Goal: Book appointment/travel/reservation

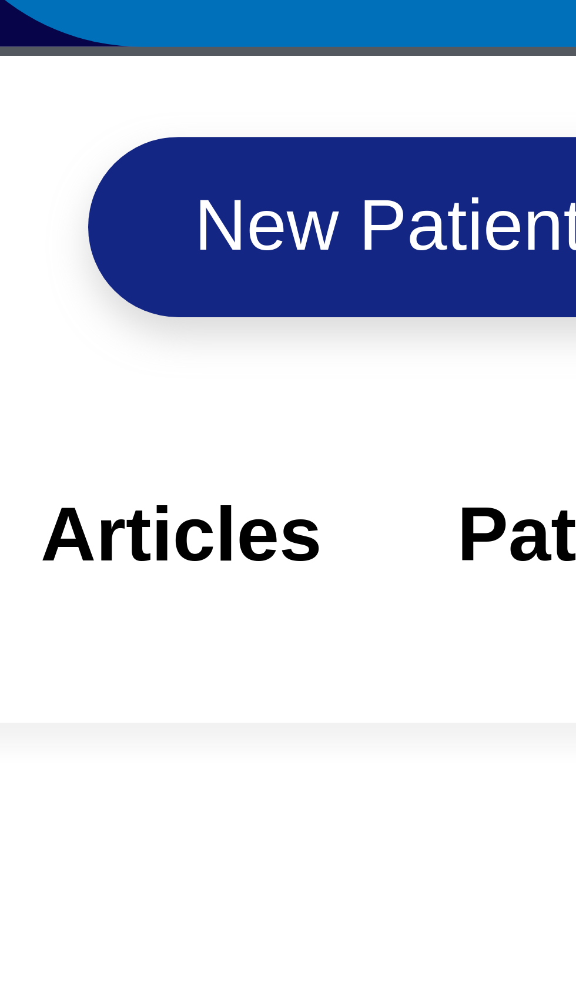
click at [370, 92] on span "New Patient Packet" at bounding box center [385, 90] width 82 height 9
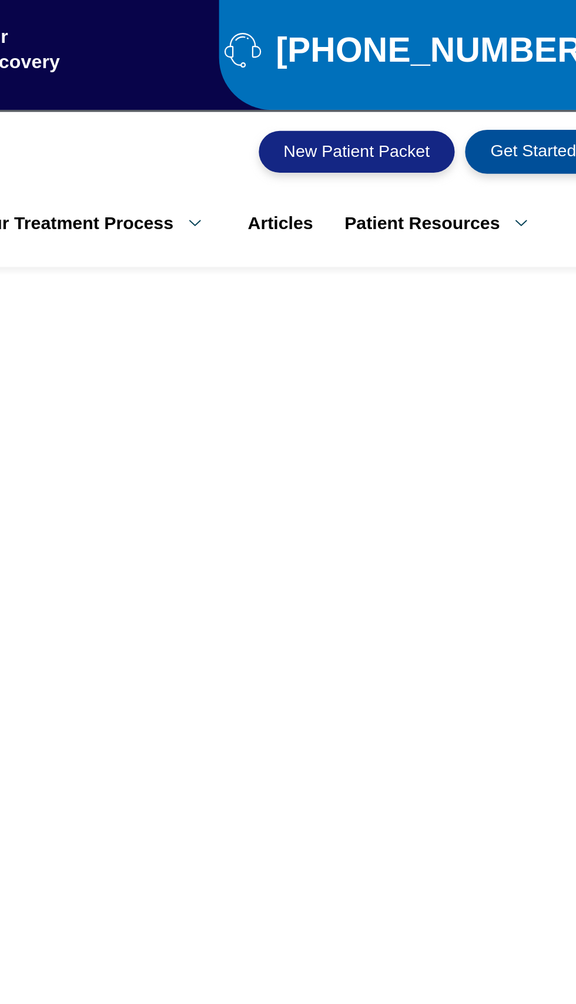
click at [486, 95] on span "Get Started" at bounding box center [484, 90] width 48 height 11
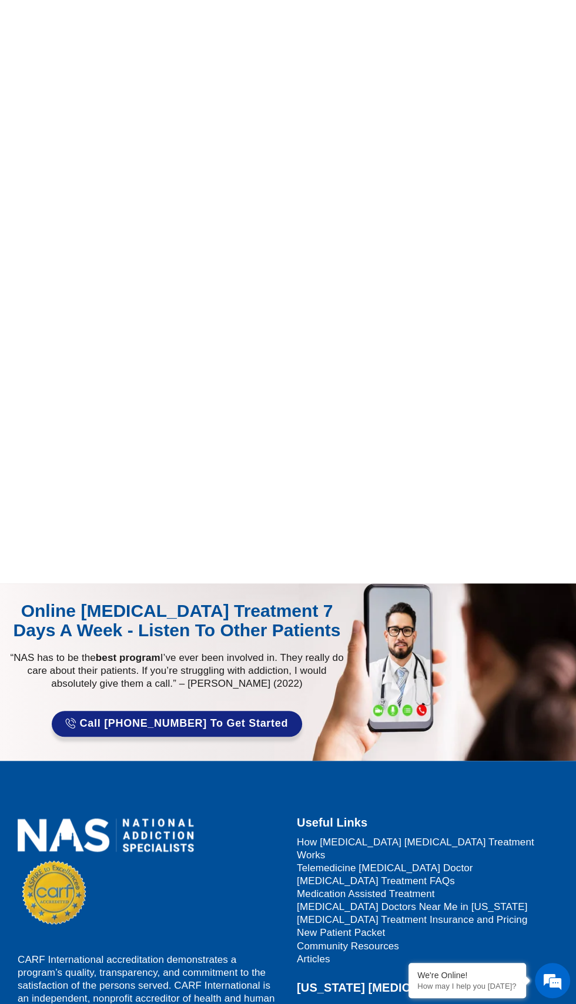
scroll to position [266, 0]
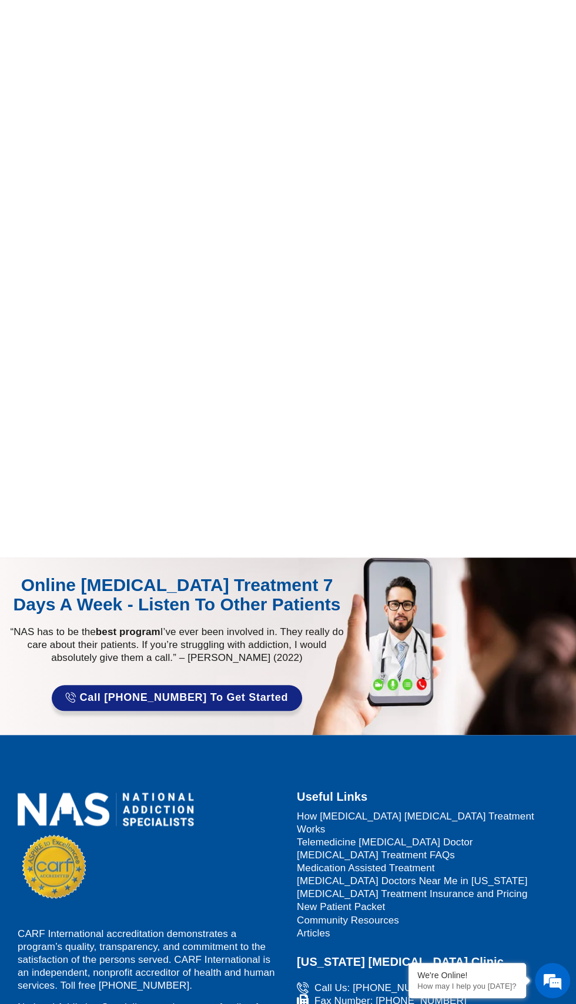
click at [522, 575] on div "Online [MEDICAL_DATA] Treatment 7 Days A Week - Listen to Other Patients “NAS h…" at bounding box center [291, 643] width 570 height 136
